Goal: Information Seeking & Learning: Check status

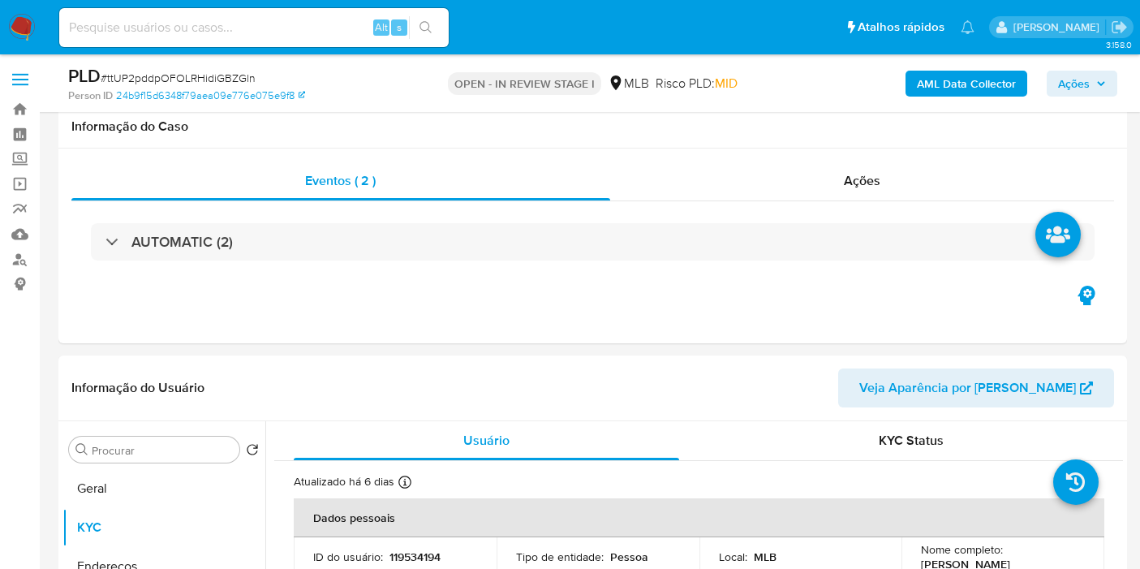
select select "10"
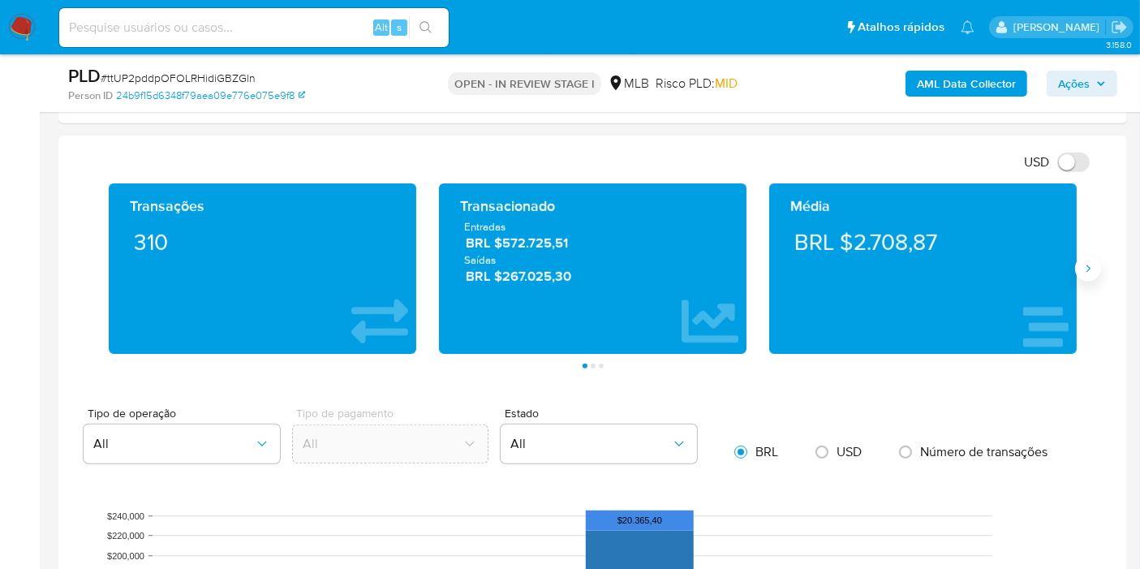
click at [1093, 267] on icon "Siguiente" at bounding box center [1087, 268] width 13 height 13
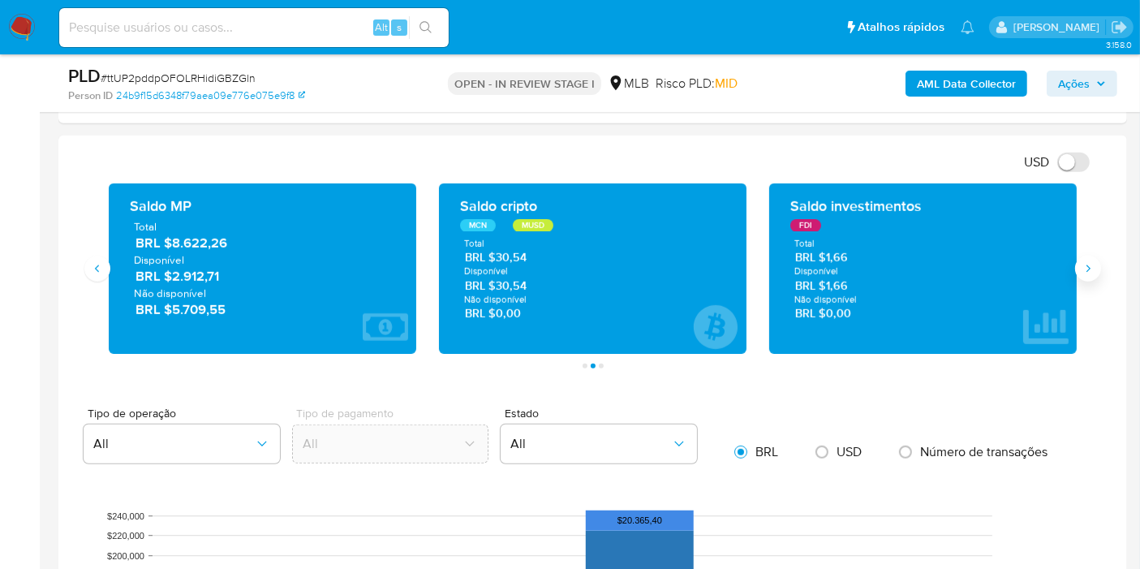
click at [1093, 271] on icon "Siguiente" at bounding box center [1087, 268] width 13 height 13
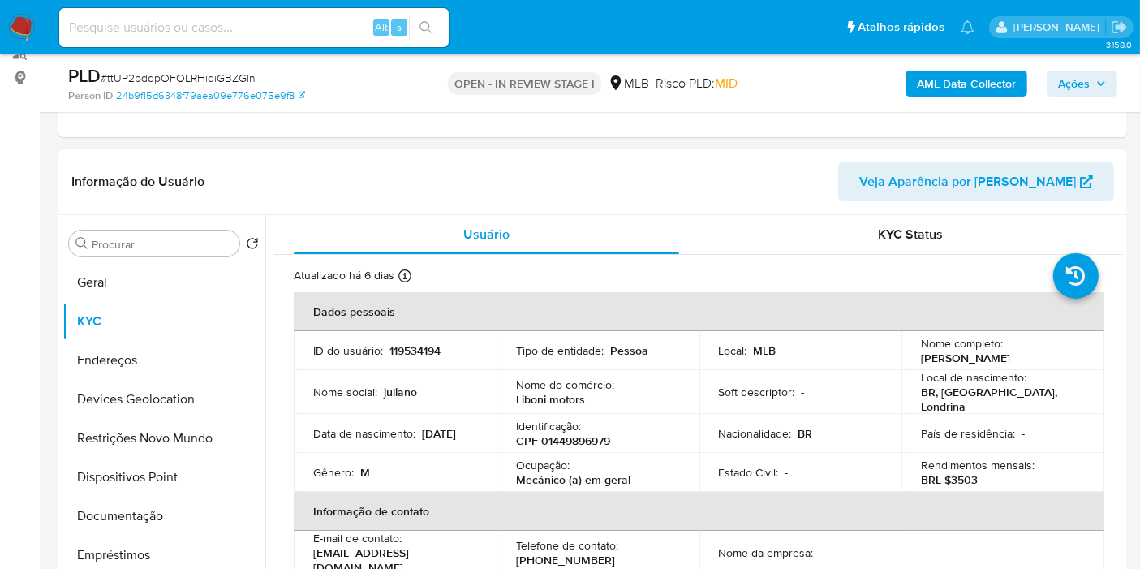
scroll to position [180, 0]
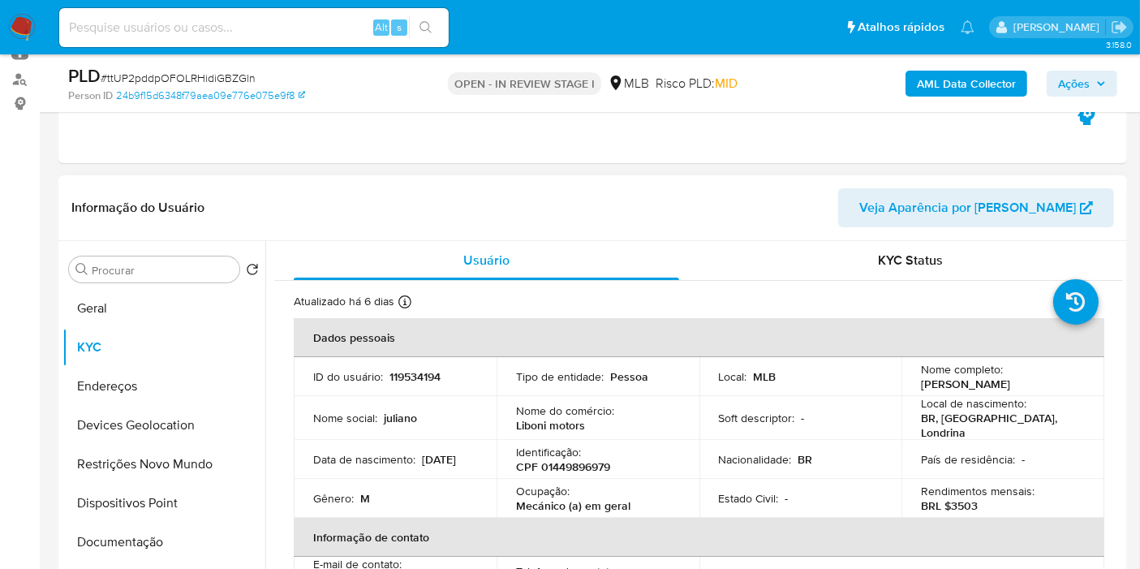
click at [424, 369] on p "119534194" at bounding box center [414, 376] width 51 height 15
copy p "119534194"
click at [122, 311] on button "Geral" at bounding box center [157, 308] width 190 height 39
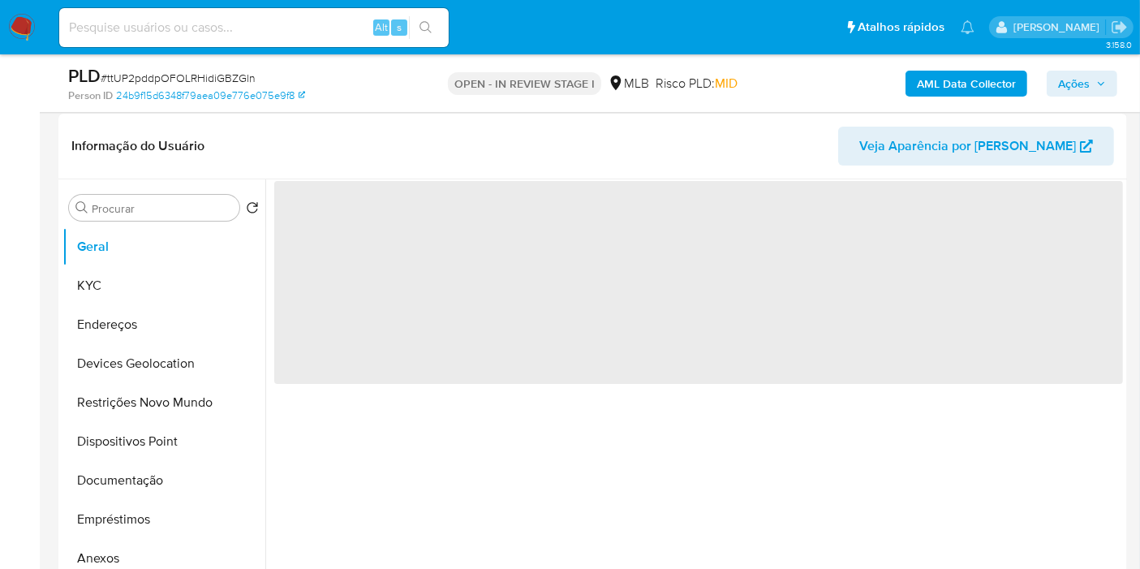
scroll to position [270, 0]
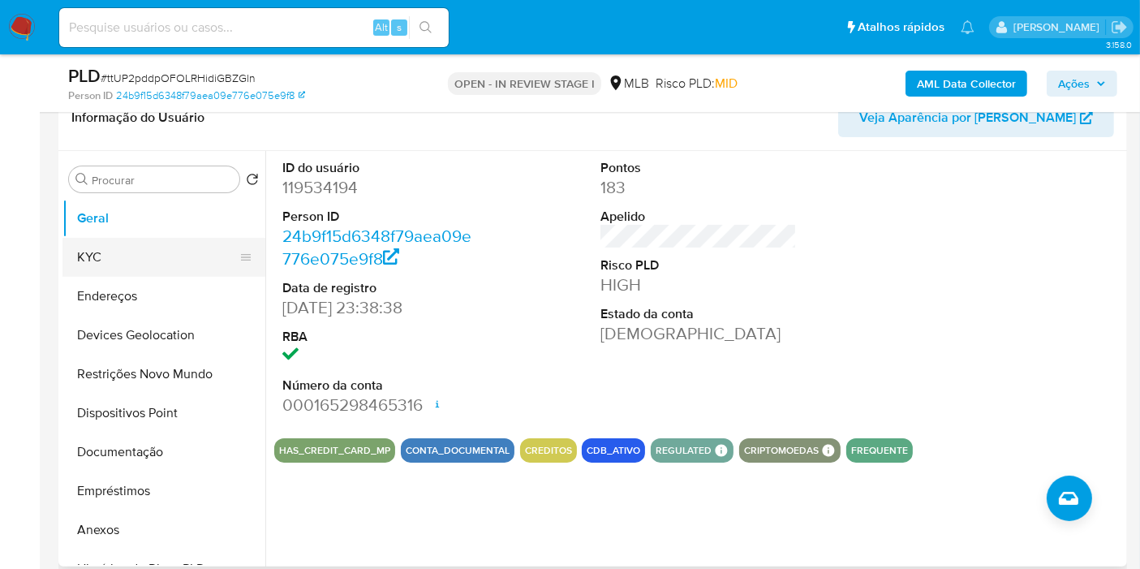
click at [104, 270] on button "KYC" at bounding box center [157, 257] width 190 height 39
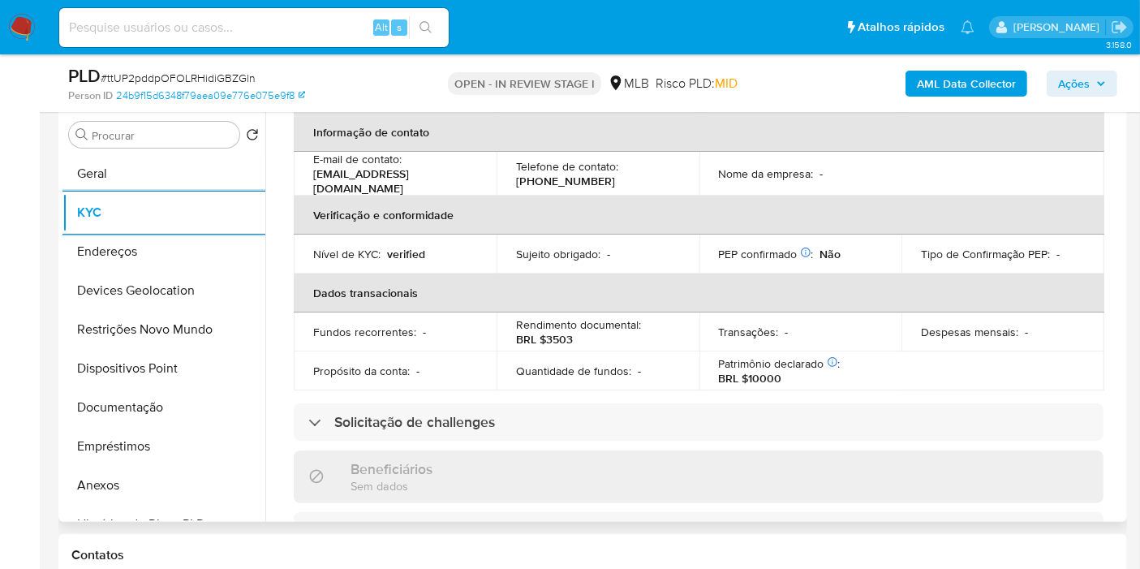
scroll to position [360, 0]
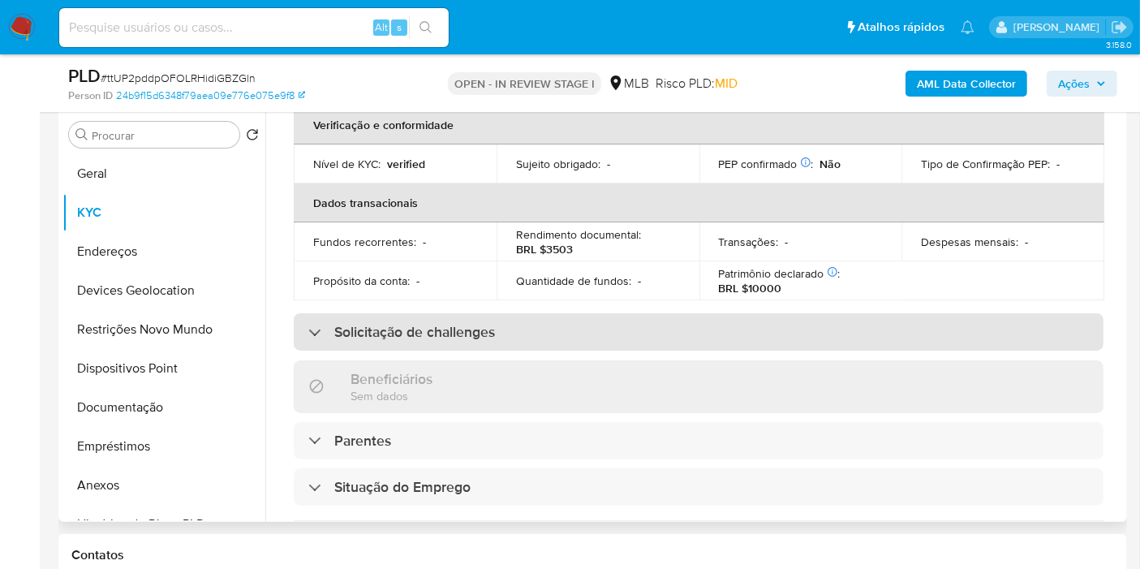
click at [432, 313] on div "Solicitação de challenges" at bounding box center [699, 331] width 810 height 37
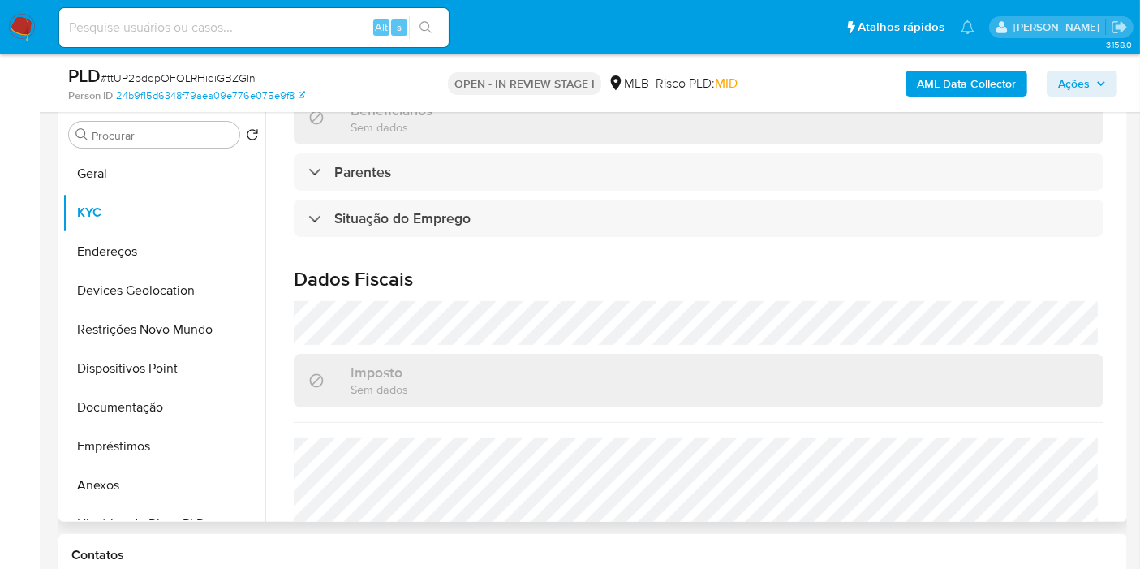
scroll to position [862, 0]
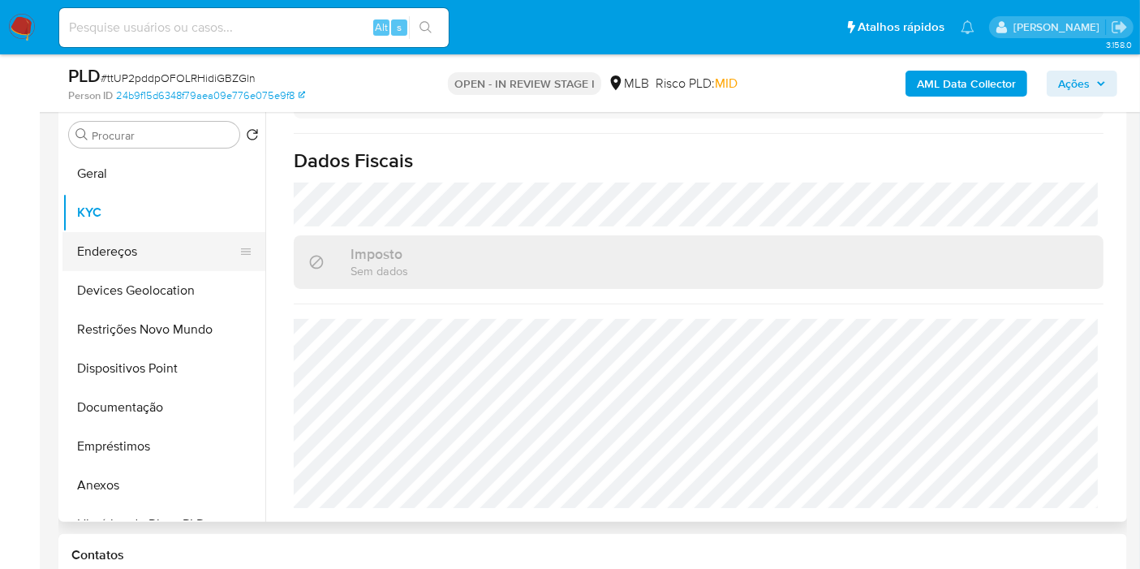
click at [170, 254] on button "Endereços" at bounding box center [157, 251] width 190 height 39
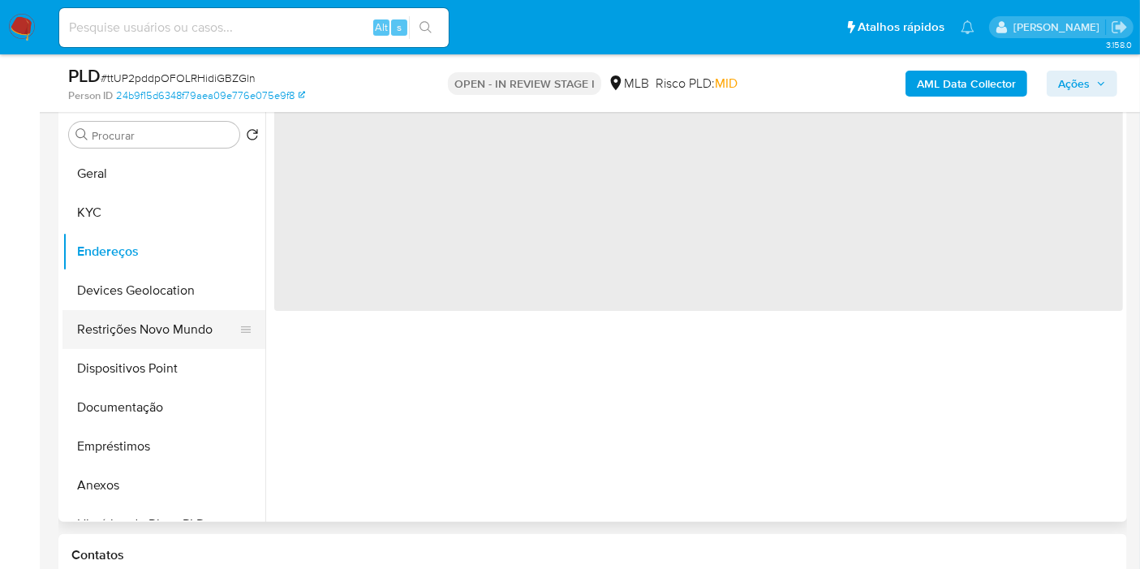
scroll to position [0, 0]
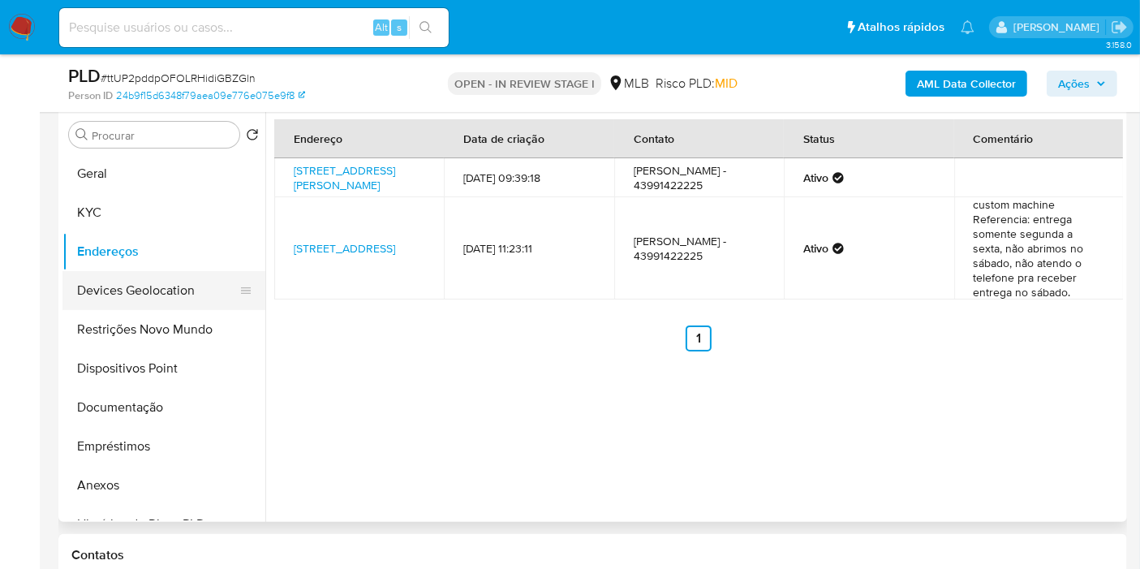
click at [127, 293] on button "Devices Geolocation" at bounding box center [157, 290] width 190 height 39
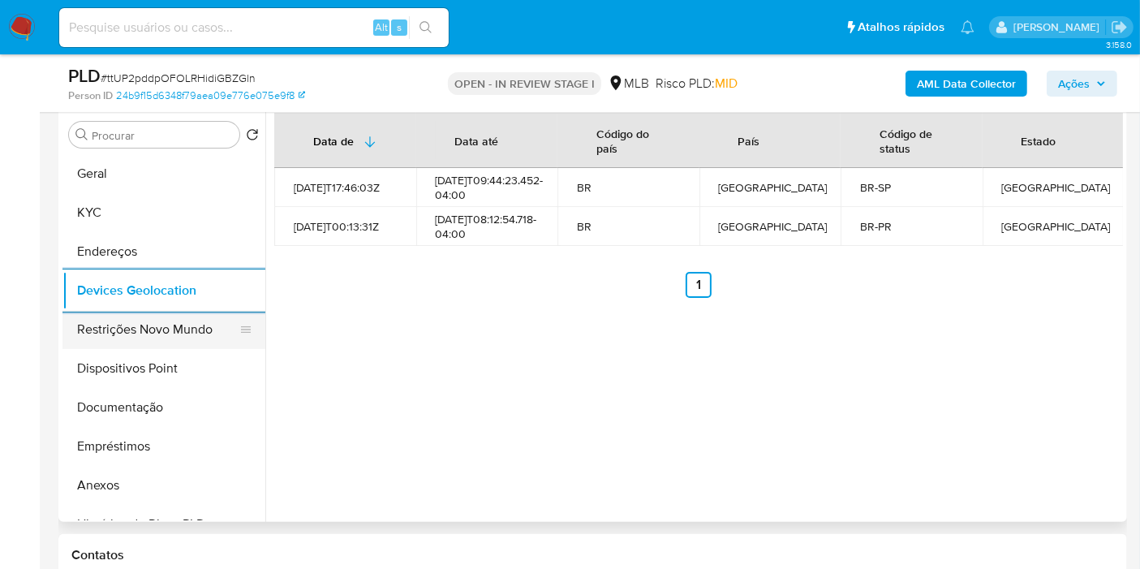
click at [89, 322] on button "Restrições Novo Mundo" at bounding box center [157, 329] width 190 height 39
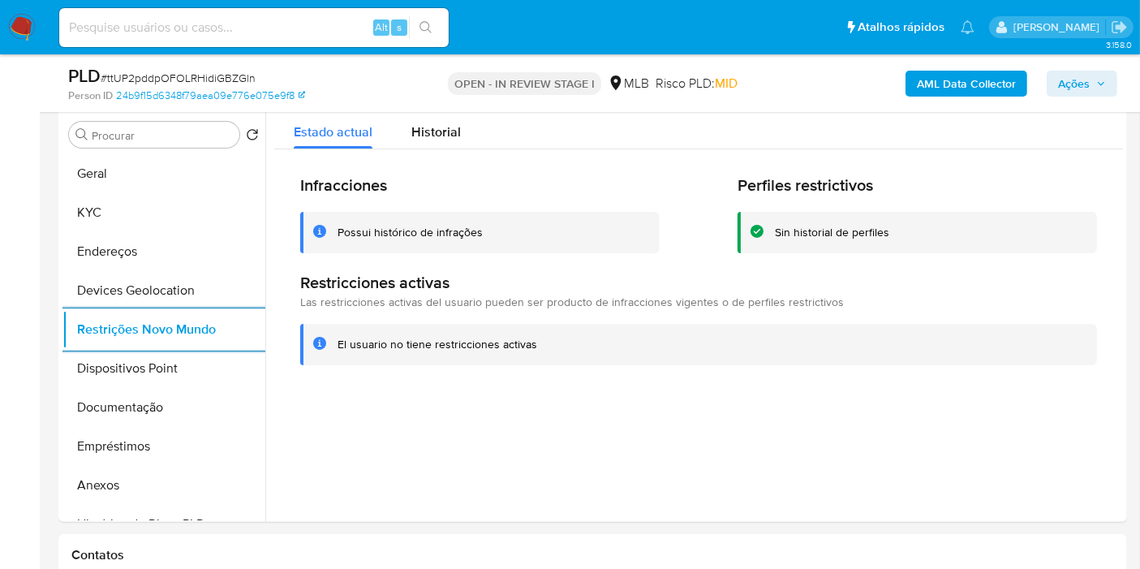
click at [498, 173] on div "Infracciones Possui histórico de infrações Perfiles restrictivos Sin historial …" at bounding box center [698, 269] width 848 height 241
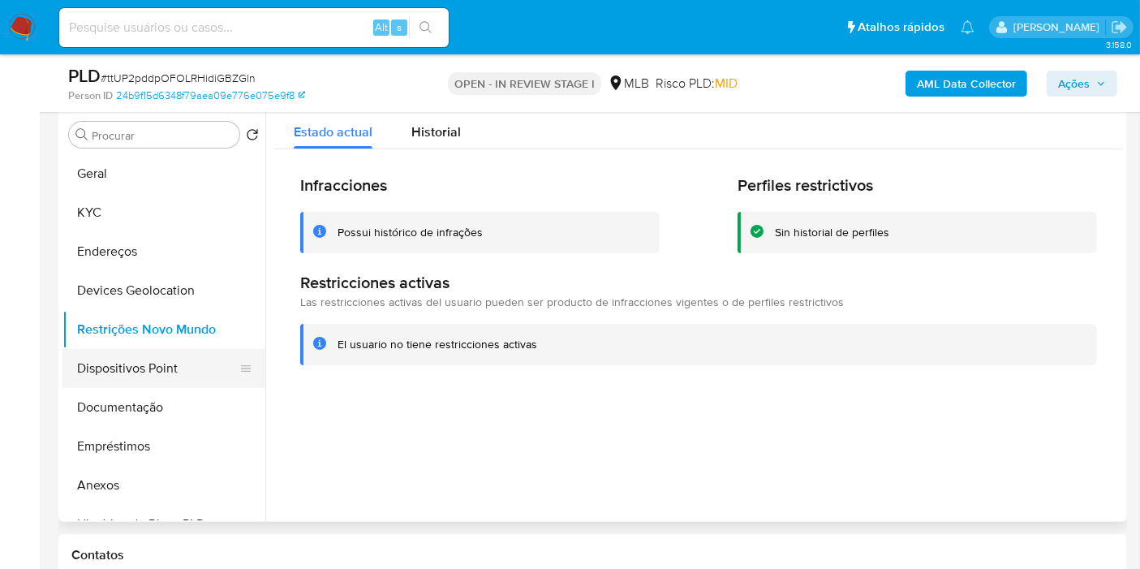
click at [95, 356] on button "Dispositivos Point" at bounding box center [157, 368] width 190 height 39
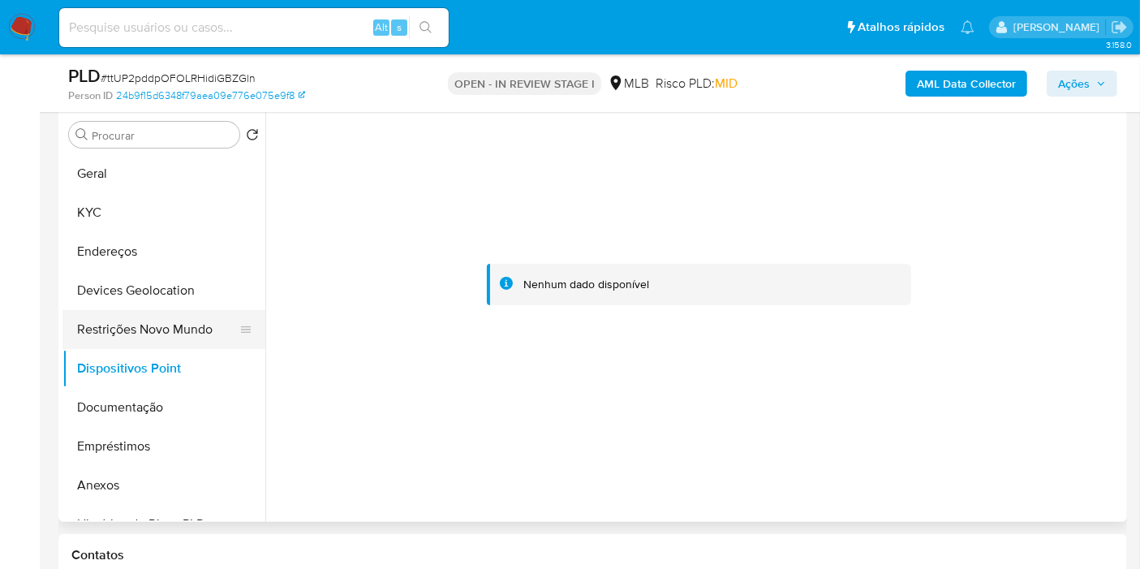
click at [108, 315] on button "Restrições Novo Mundo" at bounding box center [157, 329] width 190 height 39
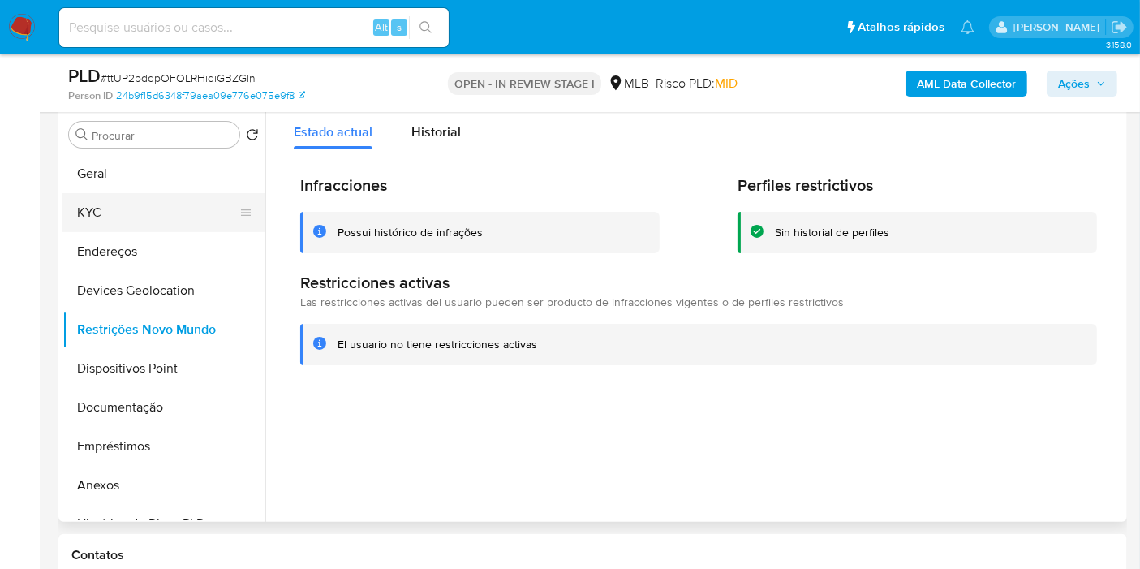
click at [136, 200] on button "KYC" at bounding box center [157, 212] width 190 height 39
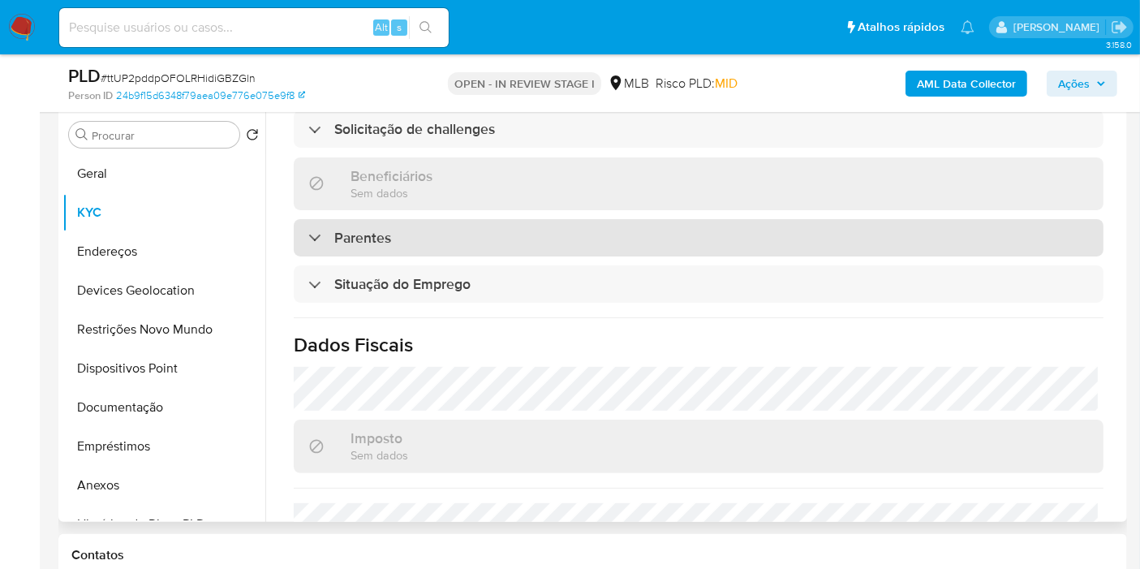
scroll to position [737, 0]
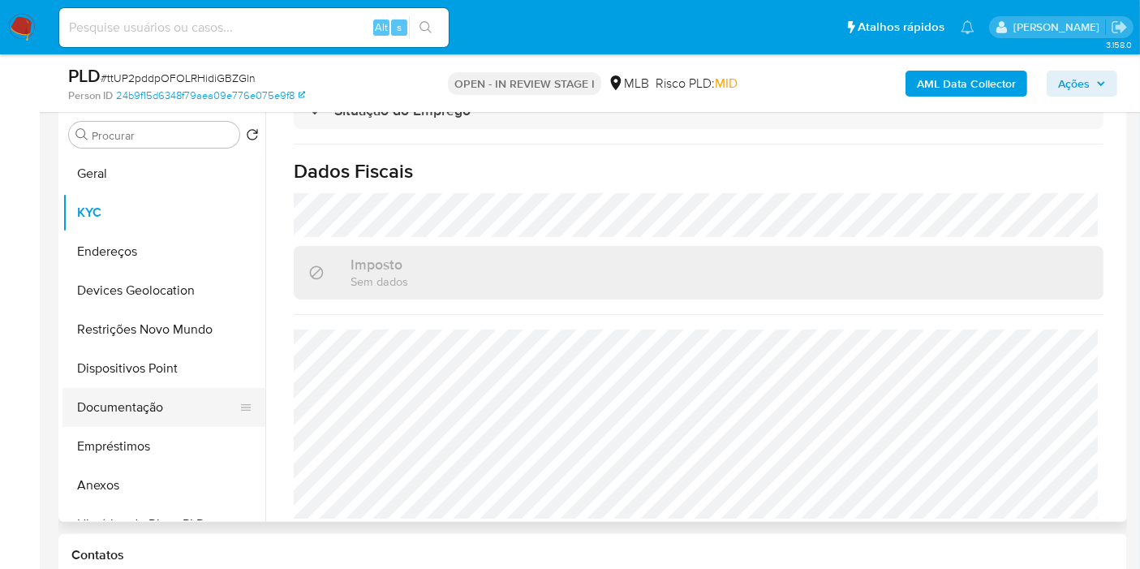
click at [146, 414] on button "Documentação" at bounding box center [157, 407] width 190 height 39
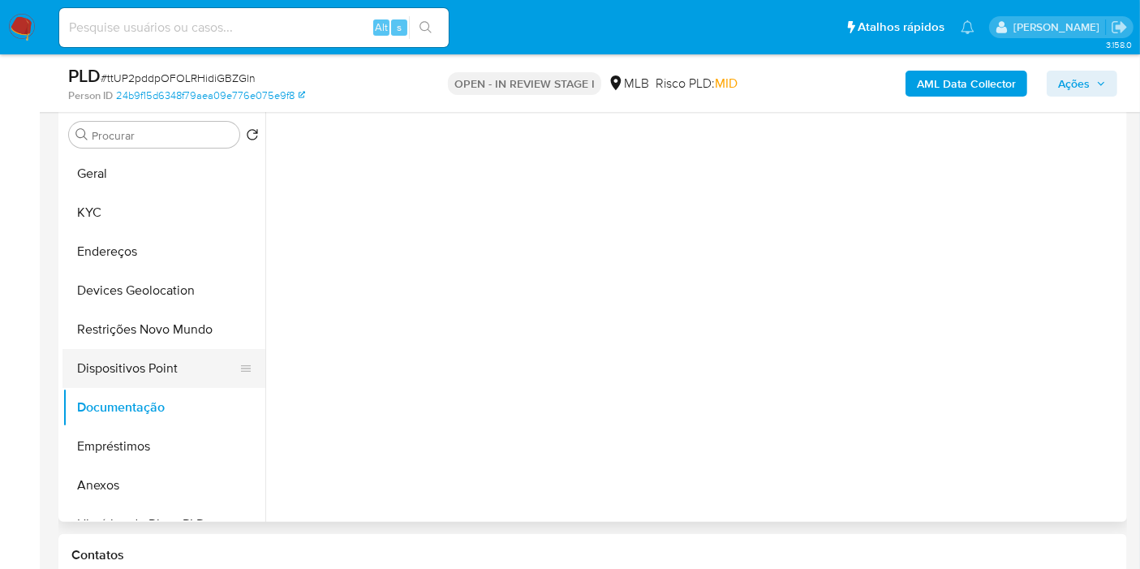
scroll to position [0, 0]
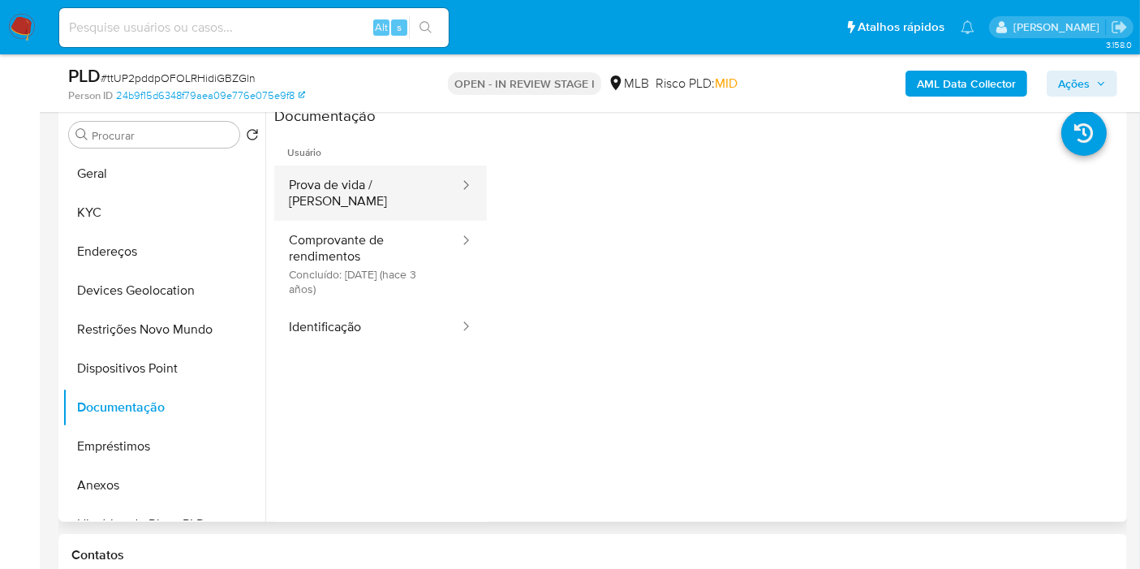
click at [396, 189] on button "Prova de vida / [PERSON_NAME]" at bounding box center [367, 192] width 187 height 55
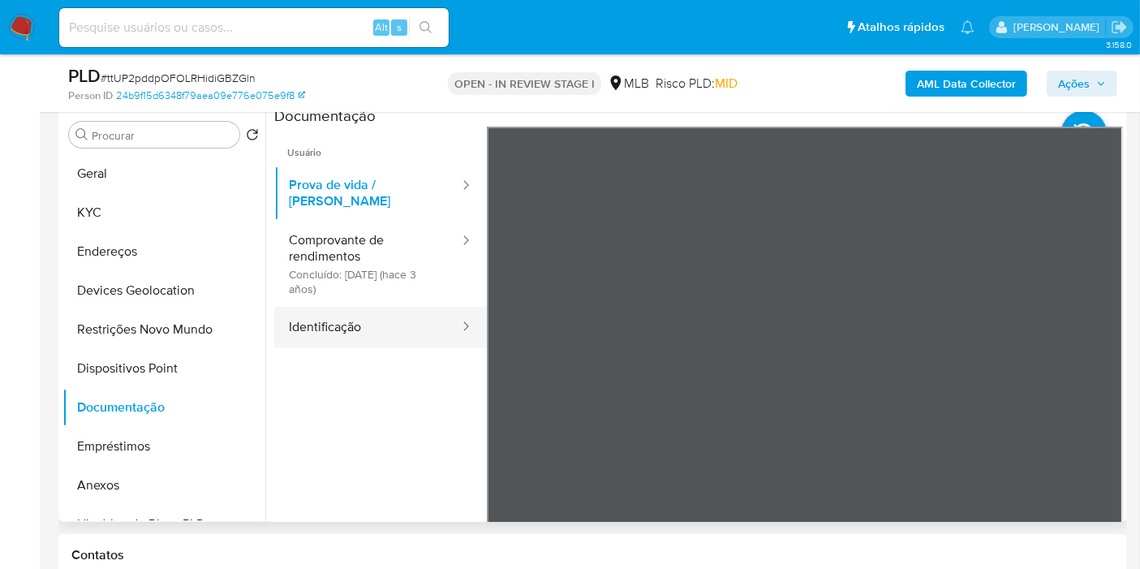
click at [368, 317] on button "Identificação" at bounding box center [367, 327] width 187 height 41
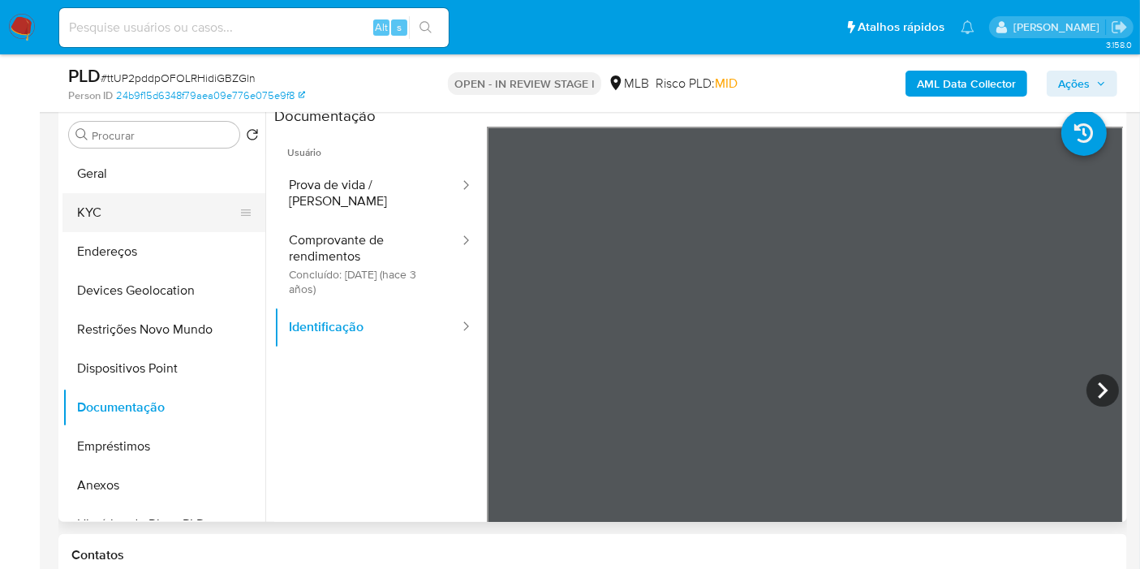
click at [130, 221] on button "KYC" at bounding box center [157, 212] width 190 height 39
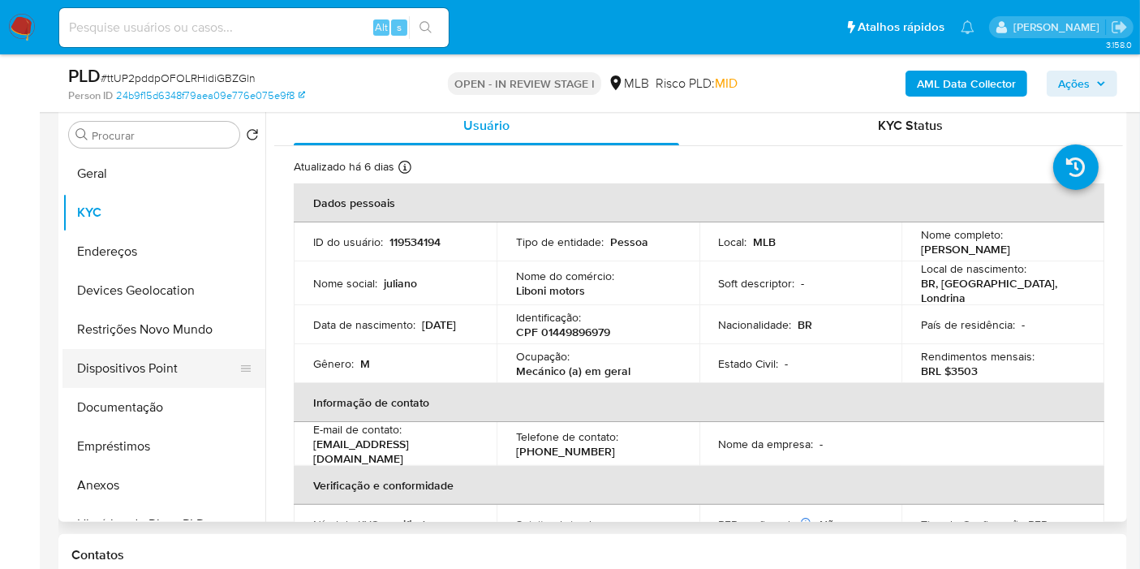
scroll to position [180, 0]
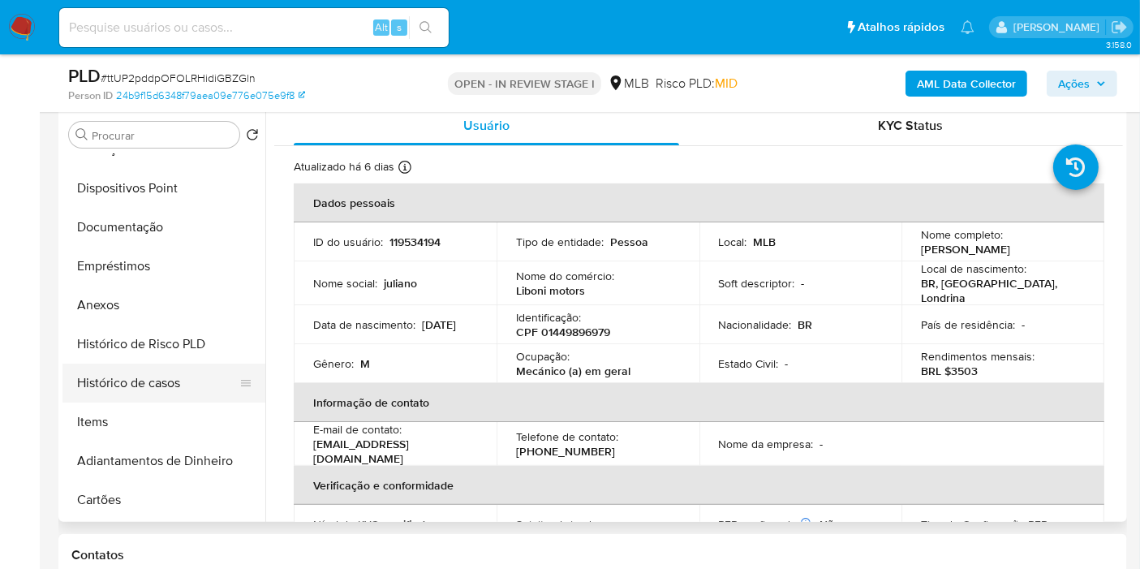
click at [114, 375] on button "Histórico de casos" at bounding box center [157, 382] width 190 height 39
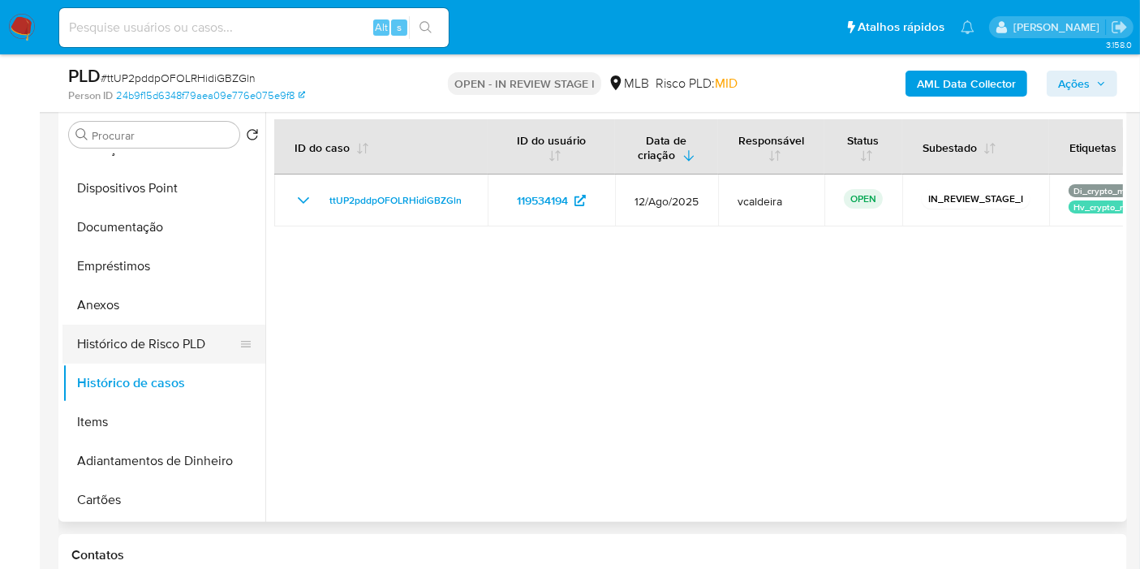
scroll to position [0, 0]
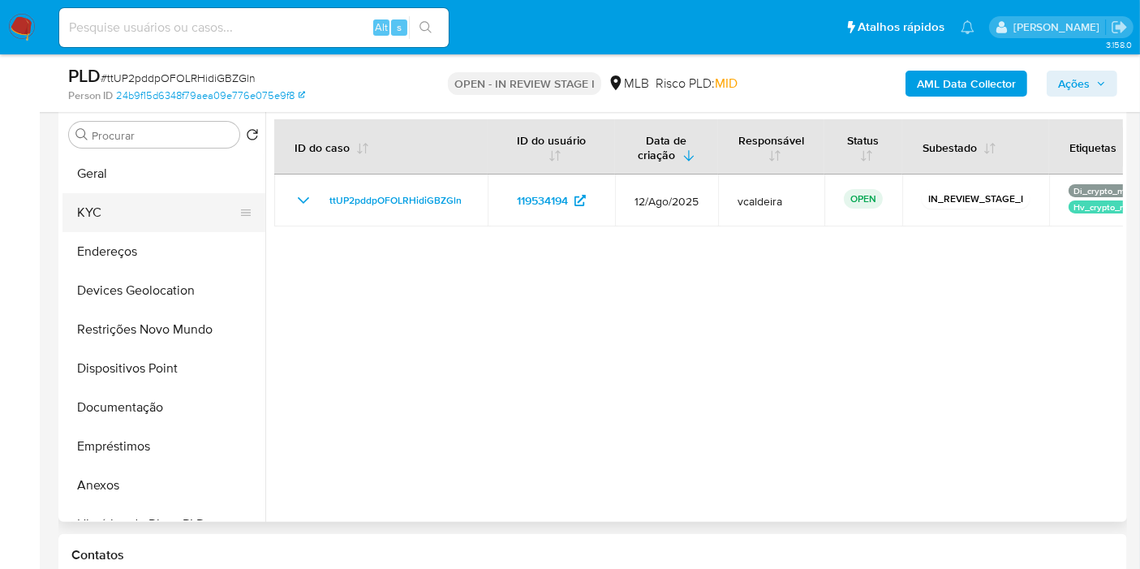
click at [86, 200] on button "KYC" at bounding box center [157, 212] width 190 height 39
